Goal: Task Accomplishment & Management: Complete application form

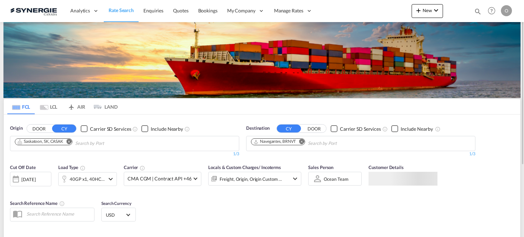
click at [478, 12] on md-icon "icon-magnify" at bounding box center [478, 12] width 8 height 8
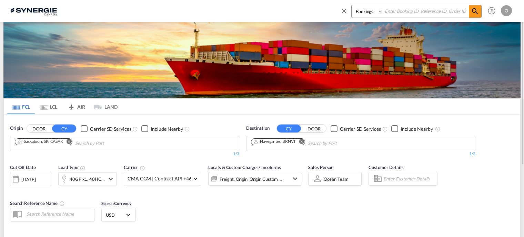
click at [426, 11] on input at bounding box center [426, 11] width 86 height 12
paste input "SYC000015311"
type input "SYC000015311"
click at [381, 12] on select "Bookings Quotes Enquiries" at bounding box center [368, 11] width 33 height 12
select select "Quotes"
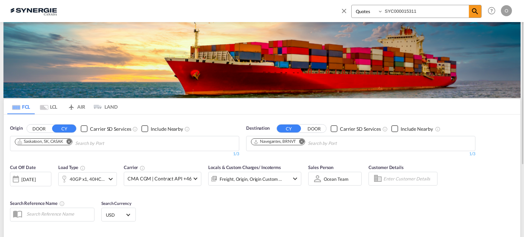
click at [352, 5] on select "Bookings Quotes Enquiries" at bounding box center [368, 11] width 33 height 12
click at [472, 13] on md-icon "icon-magnify" at bounding box center [475, 11] width 8 height 8
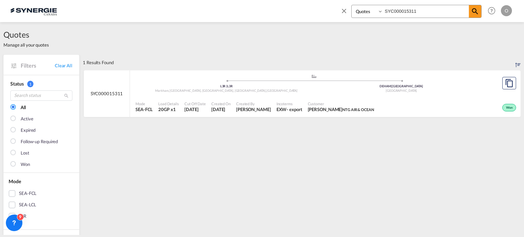
click at [351, 100] on div "Customer [PERSON_NAME] NTG AIR & OCEAN" at bounding box center [341, 106] width 72 height 17
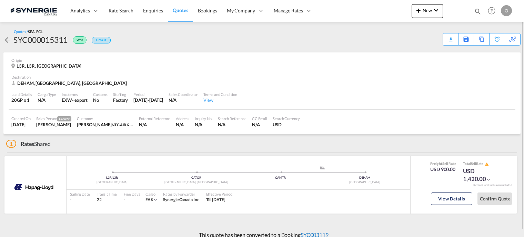
click at [319, 233] on link "SYC003119" at bounding box center [315, 234] width 28 height 7
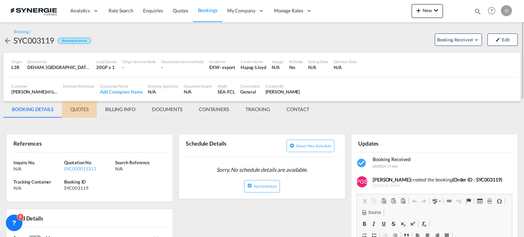
click at [82, 110] on md-tab-item "QUOTES" at bounding box center [79, 109] width 35 height 17
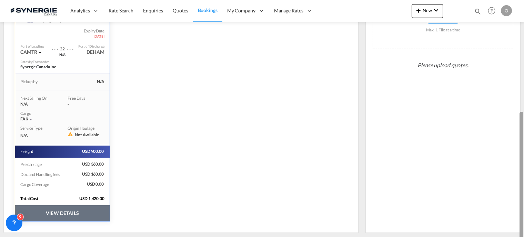
scroll to position [171, 0]
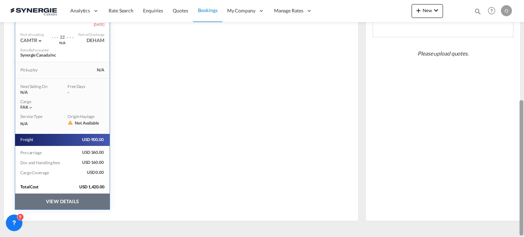
drag, startPoint x: 523, startPoint y: 101, endPoint x: 520, endPoint y: 214, distance: 113.5
click at [520, 214] on div at bounding box center [522, 168] width 4 height 136
click at [55, 198] on button "VIEW DETAILS" at bounding box center [62, 201] width 94 height 16
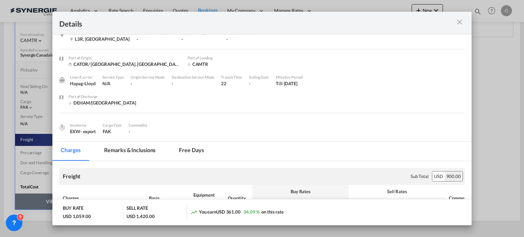
scroll to position [14, 0]
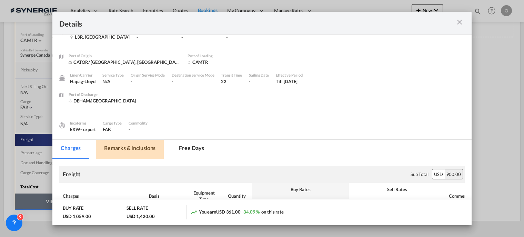
click at [110, 148] on md-tab-item "Remarks & Inclusions" at bounding box center [130, 149] width 68 height 19
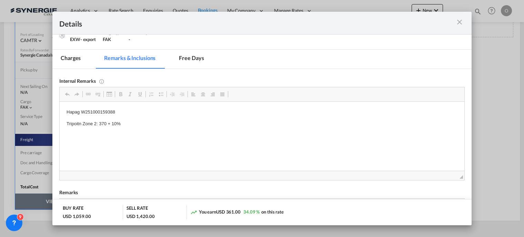
scroll to position [108, 0]
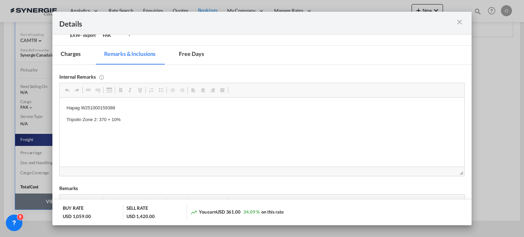
drag, startPoint x: 81, startPoint y: 107, endPoint x: 120, endPoint y: 109, distance: 39.0
drag, startPoint x: 81, startPoint y: 108, endPoint x: 124, endPoint y: 108, distance: 43.1
click at [124, 108] on p "Hapag W251000159388" at bounding box center [262, 107] width 391 height 7
copy p "W251000159388"
drag, startPoint x: 80, startPoint y: 109, endPoint x: 116, endPoint y: 109, distance: 35.5
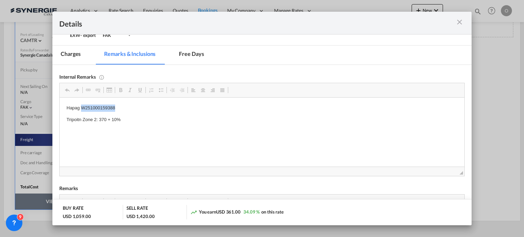
click at [116, 109] on p "Hapag W251000159388" at bounding box center [262, 107] width 391 height 7
copy p "W251000159388"
click at [459, 21] on md-icon "icon-close m-3 fg-AAA8AD cursor" at bounding box center [460, 22] width 8 height 8
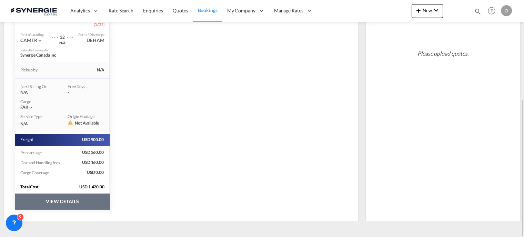
click at [479, 8] on md-icon "icon-magnify" at bounding box center [478, 12] width 8 height 8
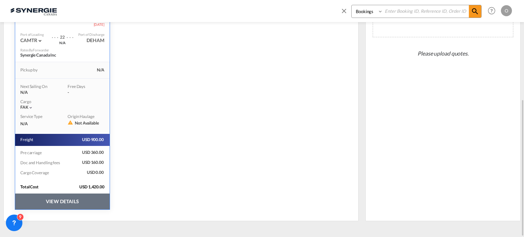
click at [422, 12] on input at bounding box center [426, 11] width 86 height 12
paste input "SYC000015312"
type input "SYC000015312"
click at [379, 9] on select "Bookings Quotes Enquiries" at bounding box center [368, 11] width 33 height 12
select select "Quotes"
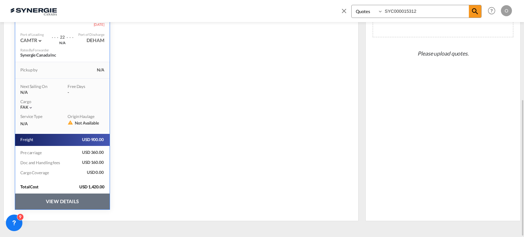
click at [352, 5] on select "Bookings Quotes Enquiries" at bounding box center [368, 11] width 33 height 12
click at [475, 13] on md-icon "icon-magnify" at bounding box center [475, 11] width 8 height 8
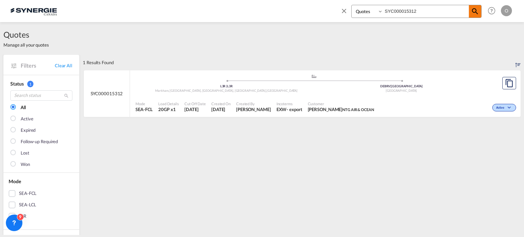
click at [475, 13] on md-icon "icon-magnify" at bounding box center [475, 11] width 8 height 8
click at [271, 104] on span "Created By" at bounding box center [253, 103] width 35 height 5
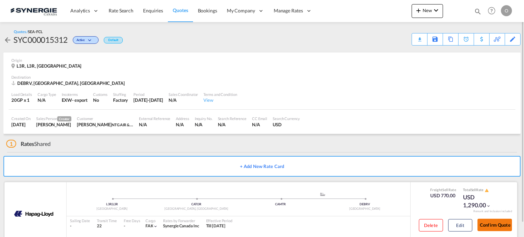
click at [490, 225] on button "Confirm Quote" at bounding box center [495, 225] width 34 height 12
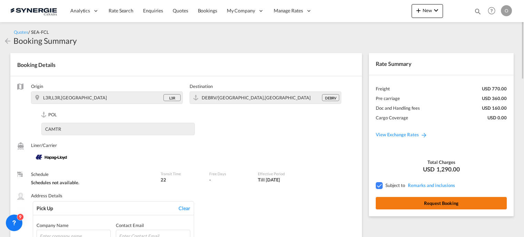
click at [442, 204] on button "Request Booking" at bounding box center [441, 203] width 131 height 12
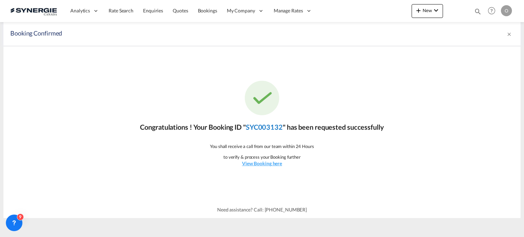
click at [273, 128] on link "SYC003132" at bounding box center [264, 127] width 37 height 8
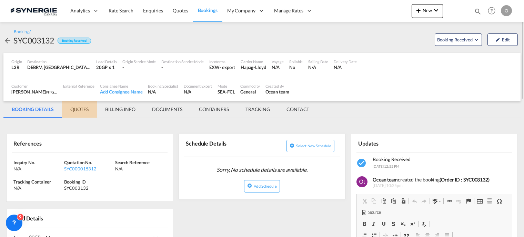
click at [87, 110] on md-tab-item "QUOTES" at bounding box center [79, 109] width 35 height 17
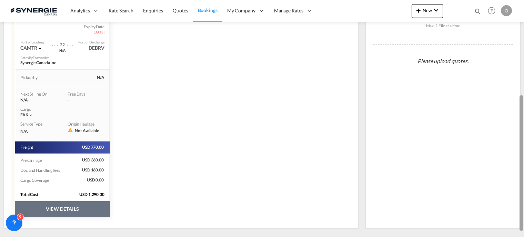
scroll to position [166, 0]
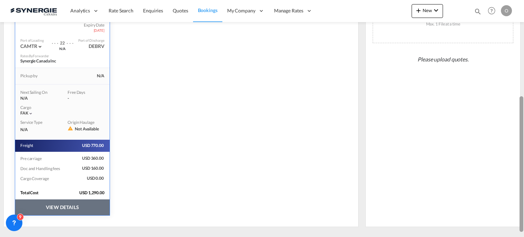
drag, startPoint x: 523, startPoint y: 70, endPoint x: 512, endPoint y: 166, distance: 95.9
click at [512, 166] on md-content "Analytics Reports Dashboard Rate Search Enquiries Quotes Bookings" at bounding box center [262, 118] width 524 height 237
click at [77, 205] on button "VIEW DETAILS" at bounding box center [62, 207] width 94 height 16
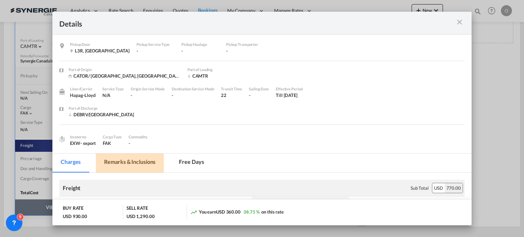
click at [117, 160] on md-tab-item "Remarks & Inclusions" at bounding box center [130, 162] width 68 height 19
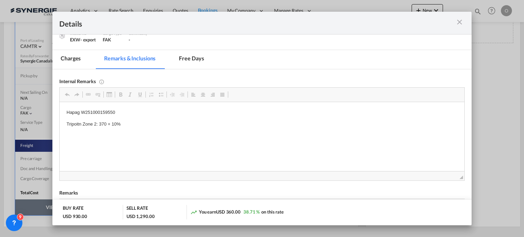
scroll to position [104, 0]
drag, startPoint x: 80, startPoint y: 111, endPoint x: 117, endPoint y: 112, distance: 36.9
drag, startPoint x: 80, startPoint y: 111, endPoint x: 115, endPoint y: 110, distance: 34.8
click at [115, 110] on p "Hapag W251000159550" at bounding box center [262, 111] width 391 height 7
copy p "W251000159550"
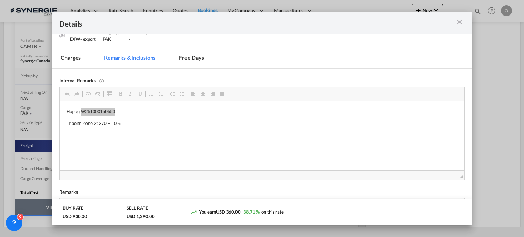
click at [270, 79] on div "Internal Remarks" at bounding box center [262, 80] width 406 height 6
